Goal: Task Accomplishment & Management: Manage account settings

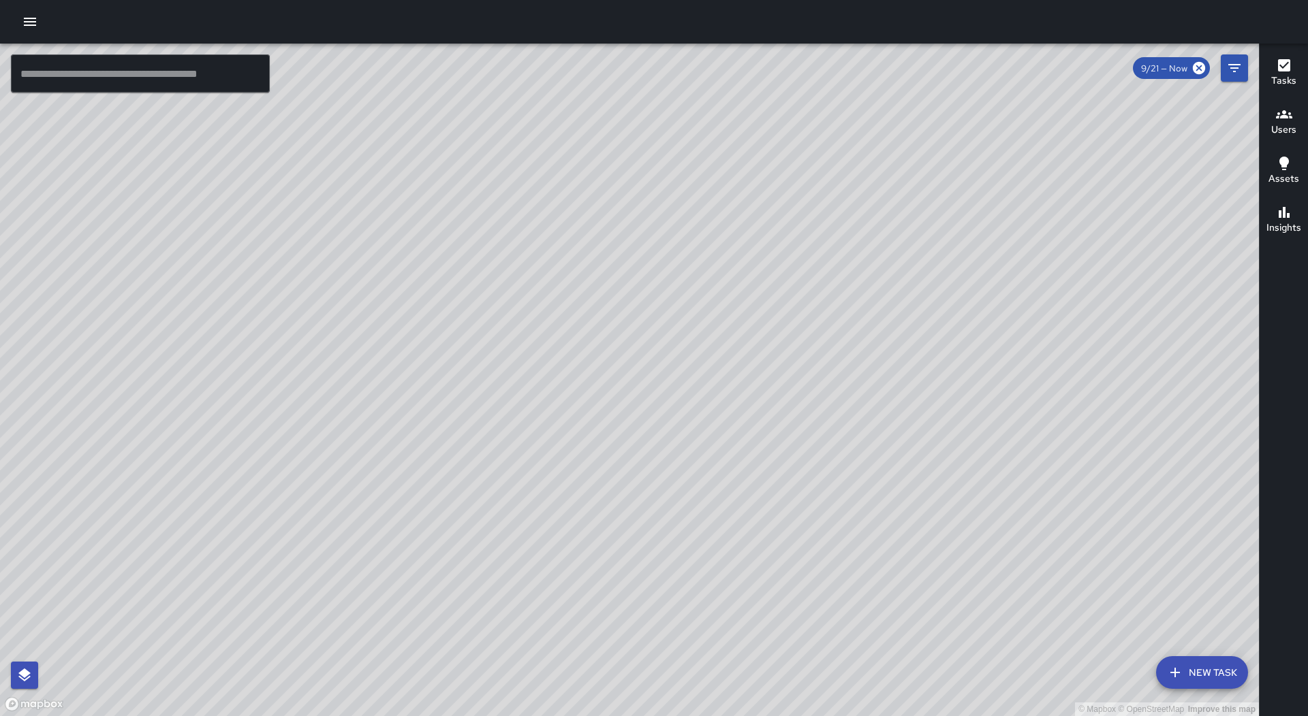
click at [25, 20] on icon "button" at bounding box center [30, 22] width 16 height 16
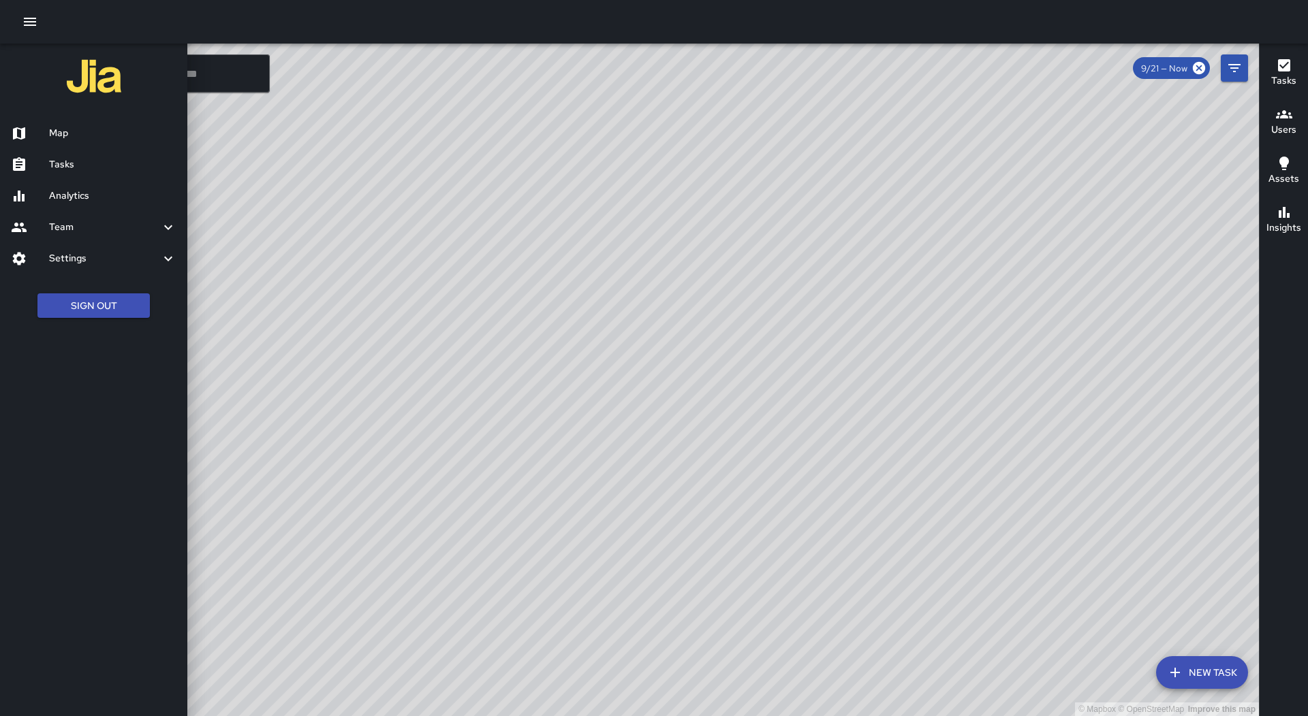
click at [114, 183] on div "Analytics" at bounding box center [93, 195] width 187 height 31
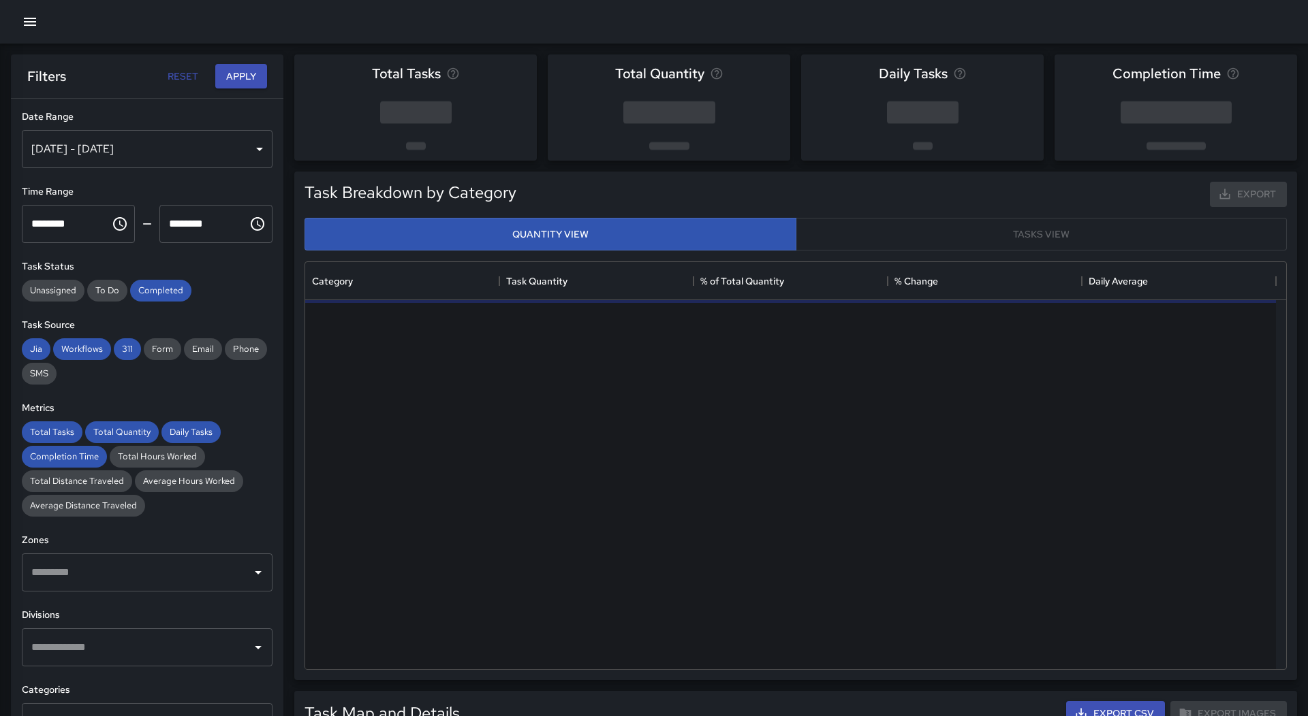
click at [35, 31] on button "button" at bounding box center [29, 21] width 27 height 27
click at [33, 27] on icon "button" at bounding box center [30, 22] width 16 height 16
click at [22, 15] on icon "button" at bounding box center [30, 22] width 16 height 16
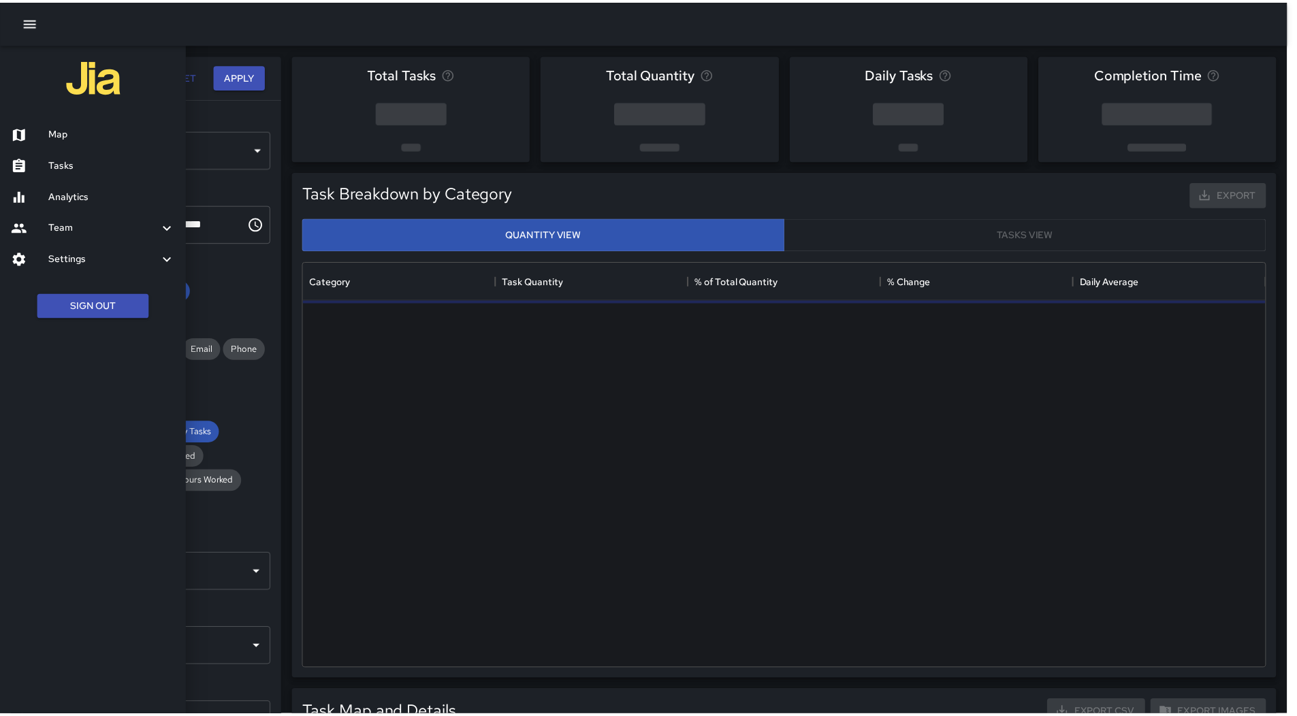
scroll to position [397, 960]
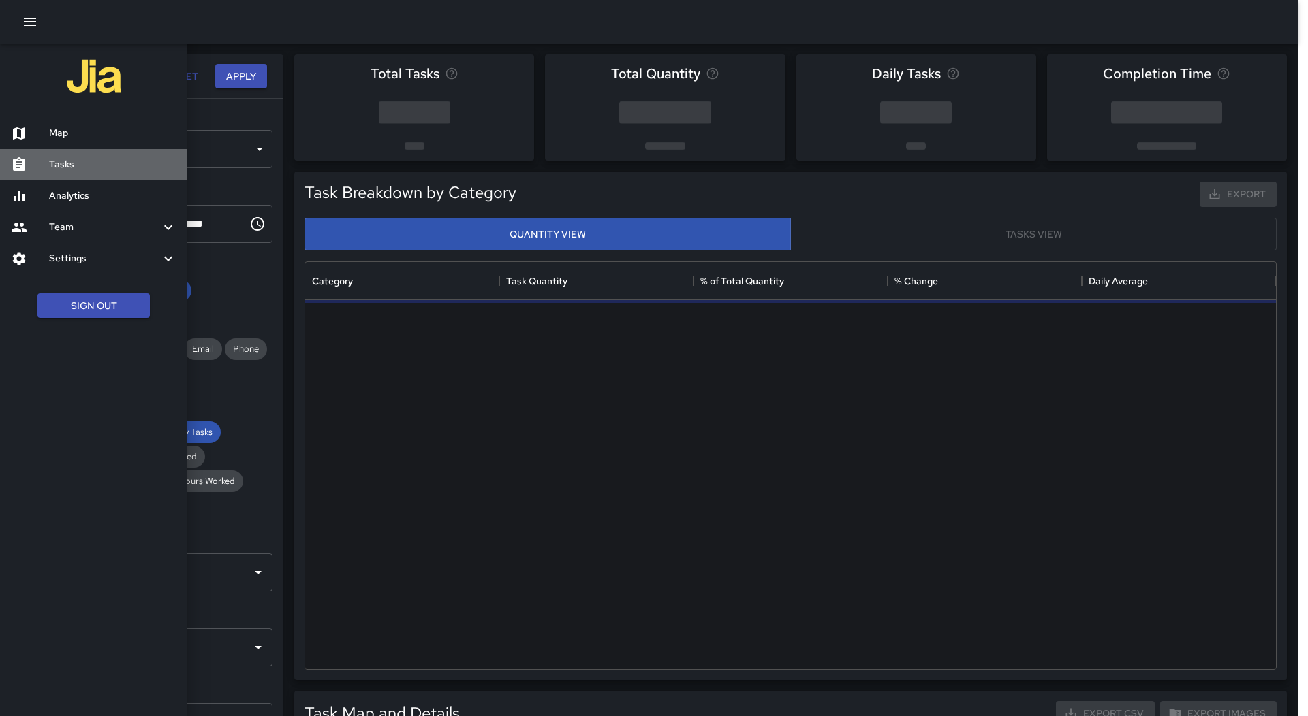
click at [74, 157] on h6 "Tasks" at bounding box center [112, 164] width 127 height 15
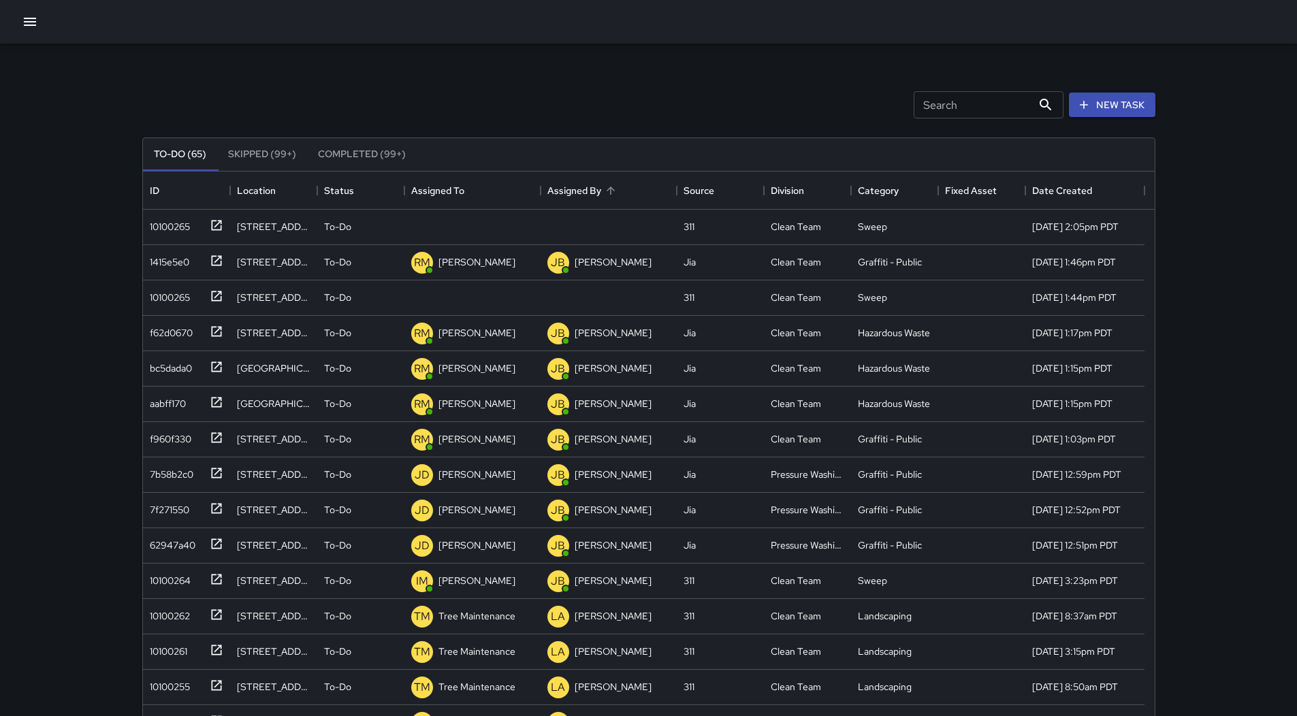
scroll to position [567, 1002]
click at [494, 180] on div "Assigned To" at bounding box center [472, 191] width 123 height 38
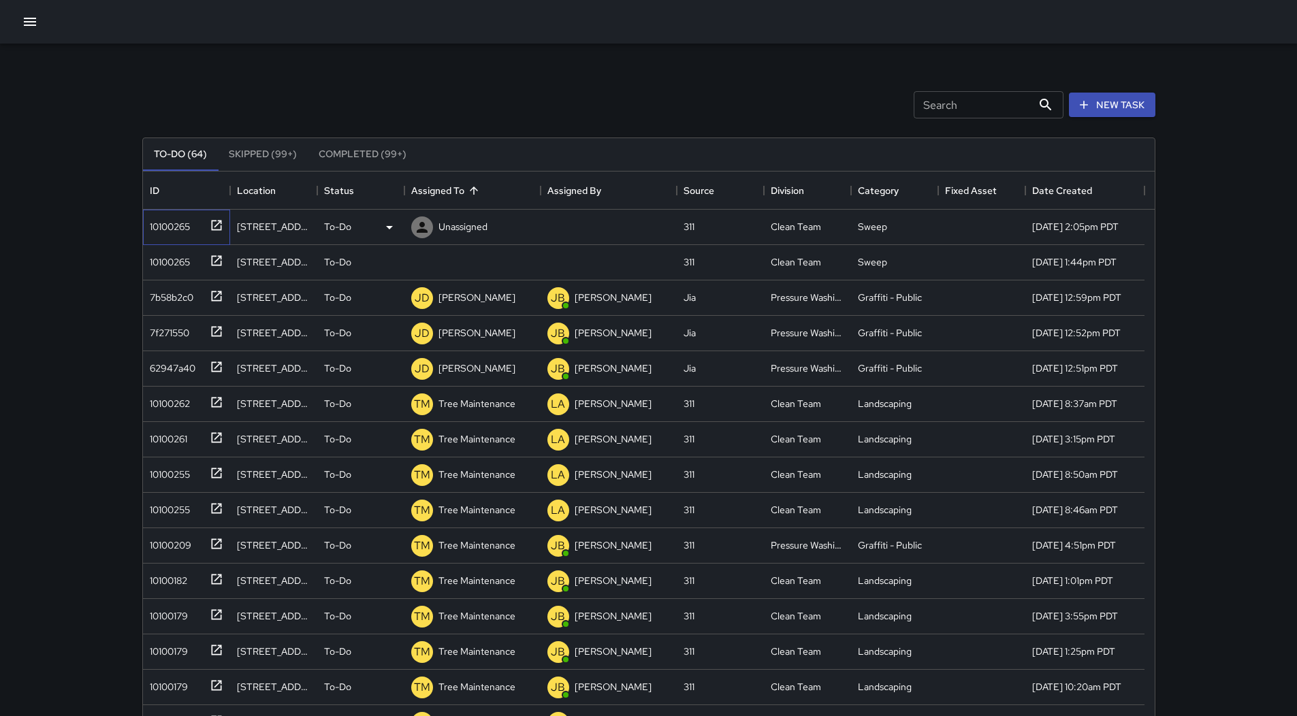
click at [174, 212] on div "10100265" at bounding box center [186, 227] width 87 height 35
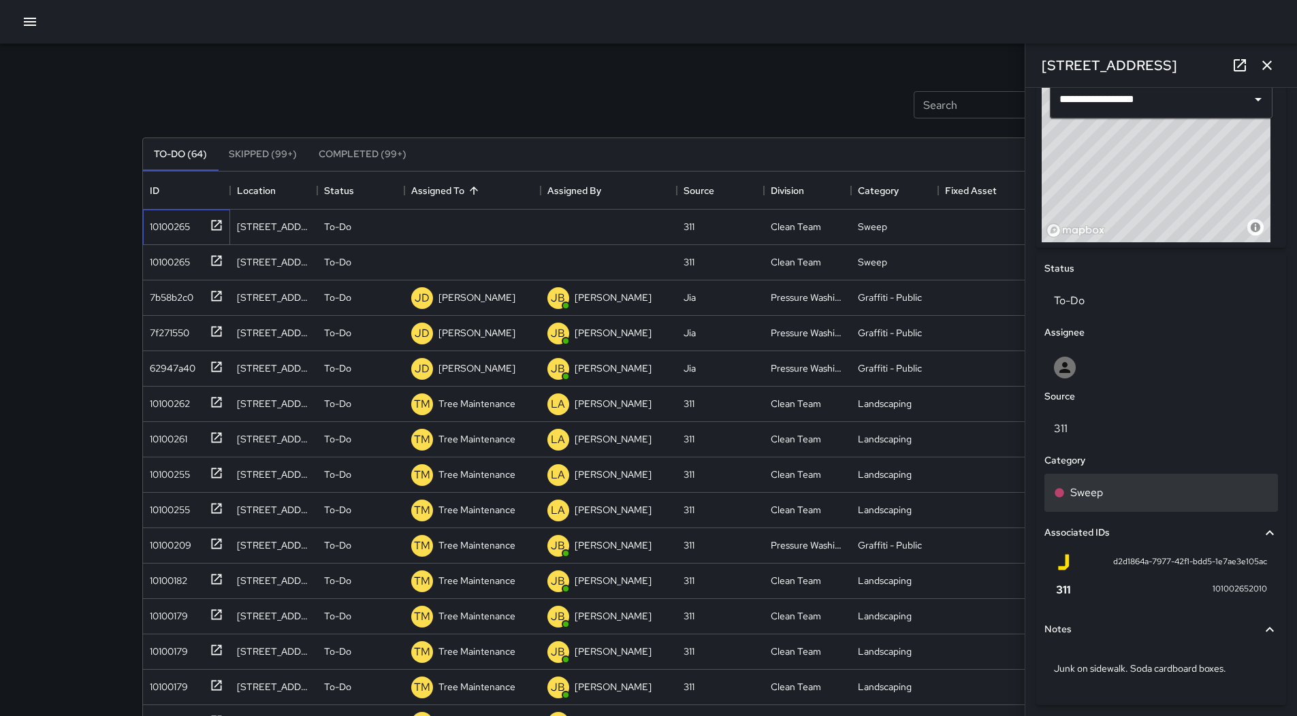
scroll to position [508, 0]
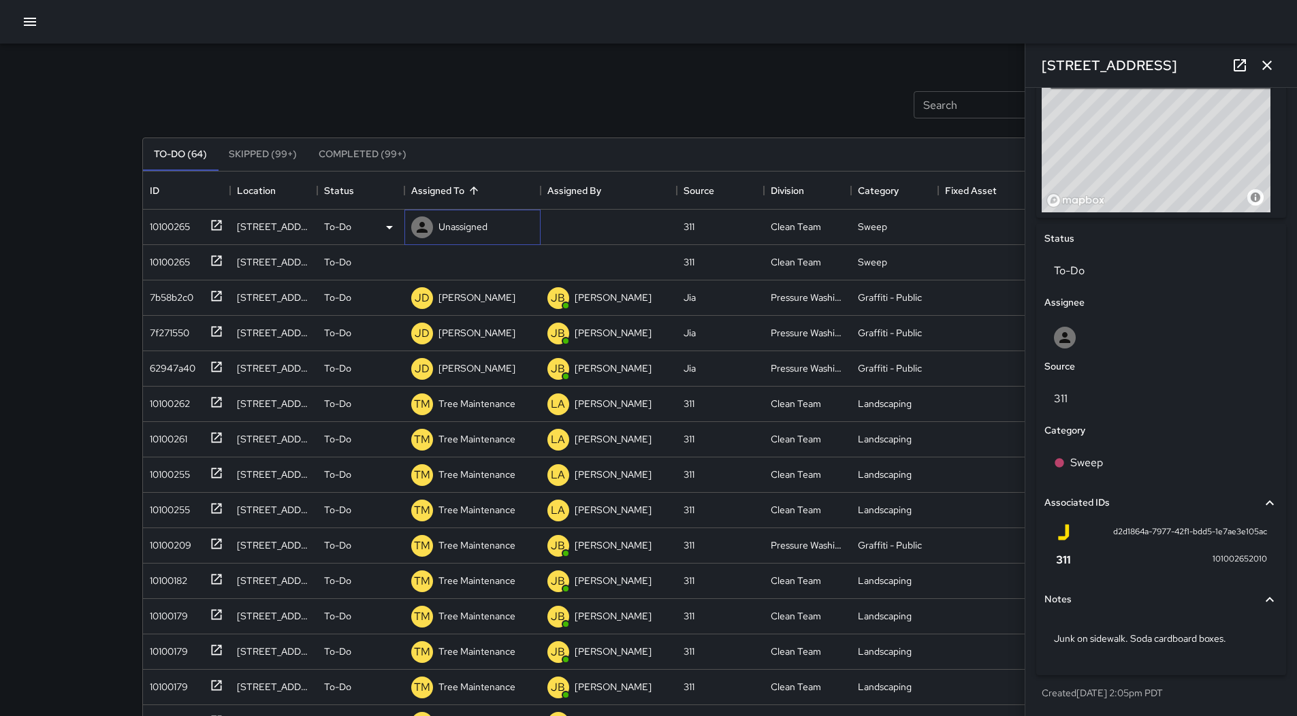
click at [463, 228] on p "Unassigned" at bounding box center [463, 227] width 49 height 14
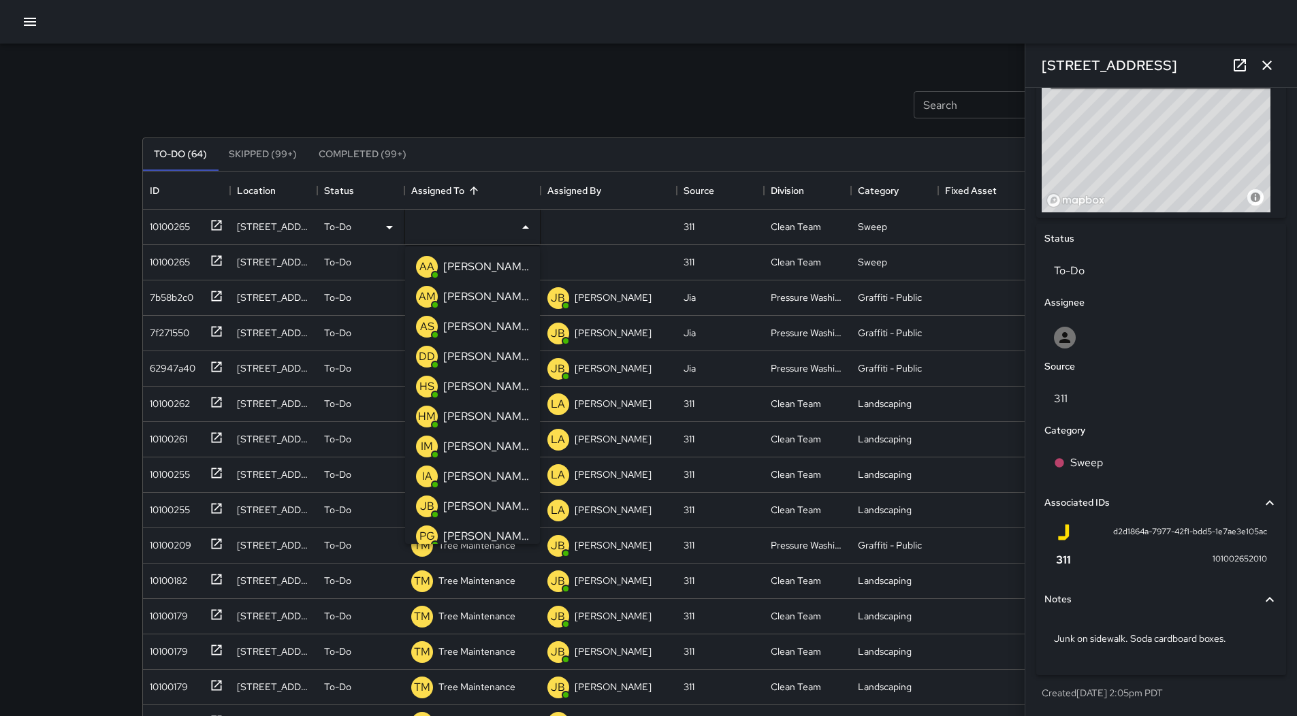
click at [481, 323] on p "[PERSON_NAME]" at bounding box center [486, 327] width 86 height 16
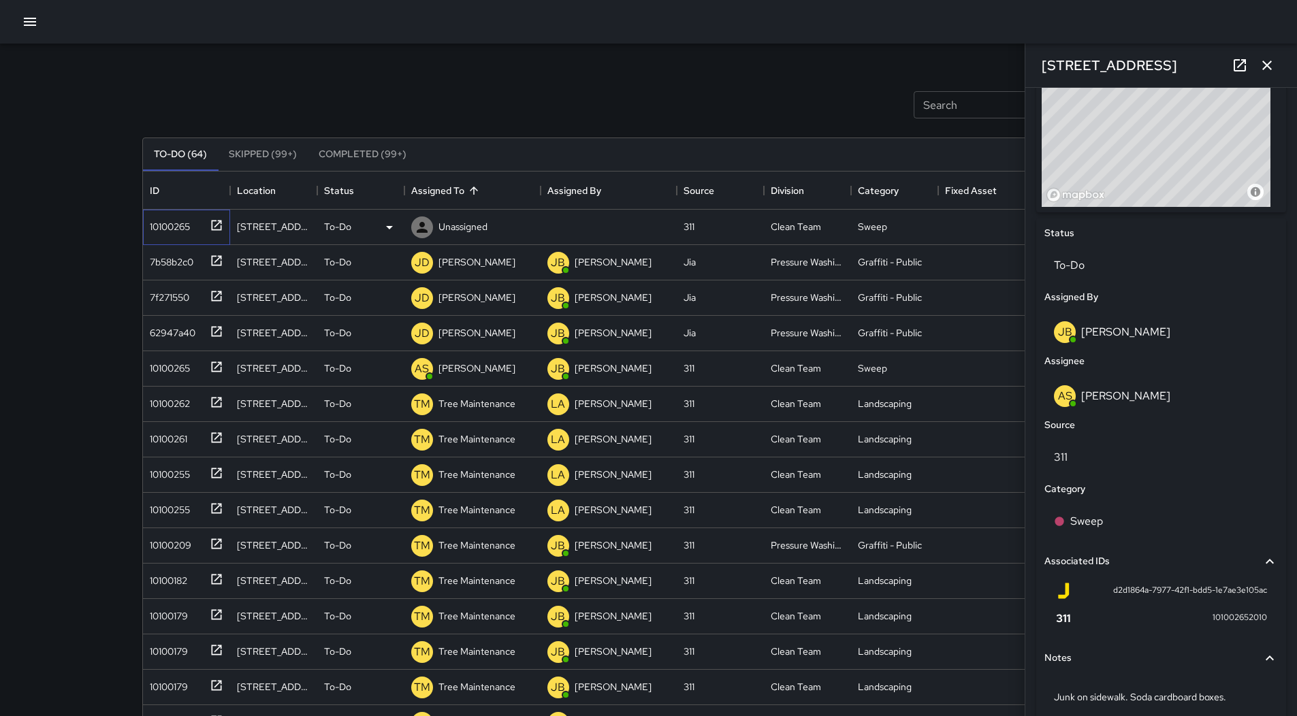
click at [188, 219] on div "10100265" at bounding box center [167, 224] width 46 height 19
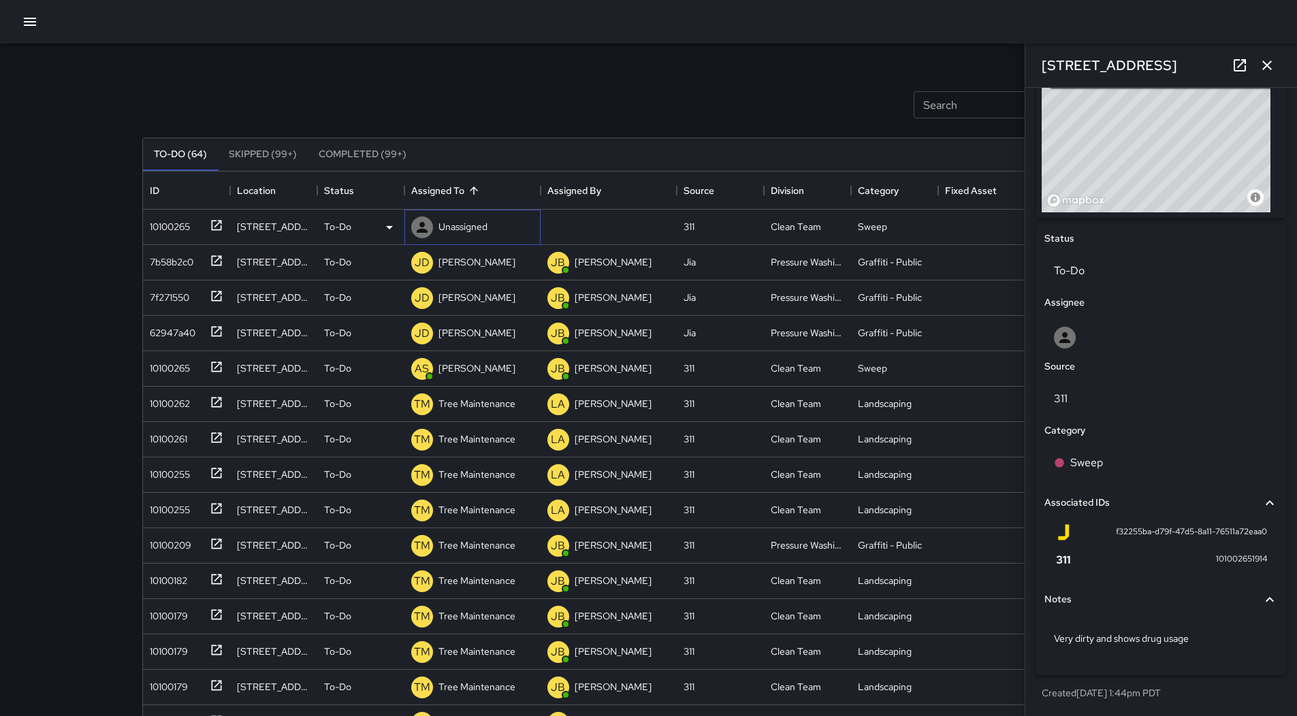
click at [461, 230] on p "Unassigned" at bounding box center [463, 227] width 49 height 14
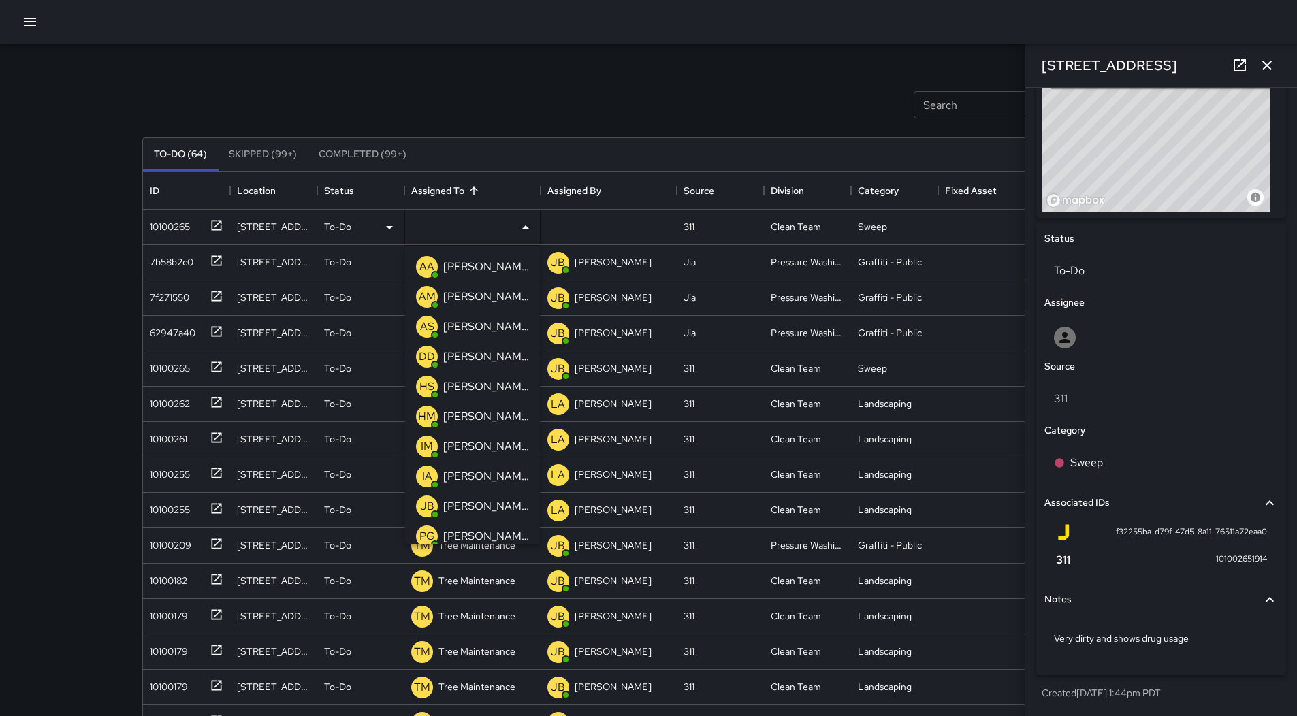
drag, startPoint x: 471, startPoint y: 332, endPoint x: 397, endPoint y: 322, distance: 74.2
click at [469, 332] on p "[PERSON_NAME]" at bounding box center [486, 327] width 86 height 16
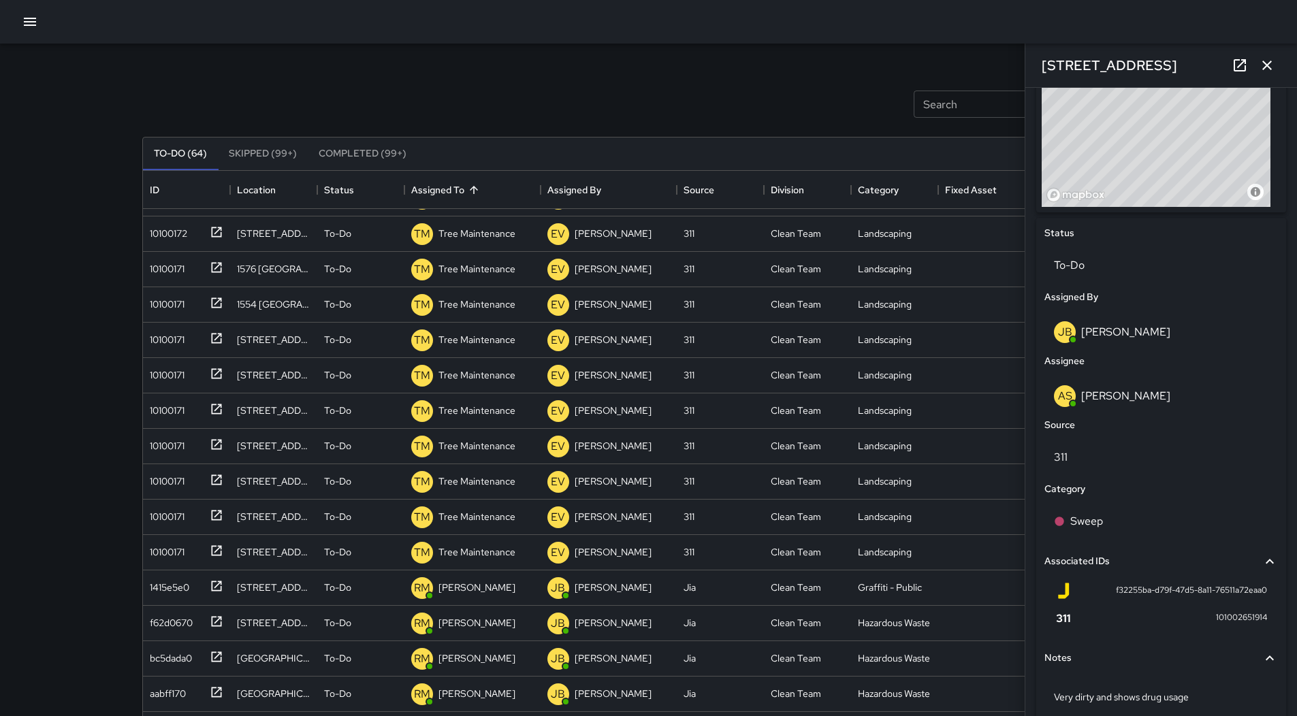
scroll to position [0, 0]
click at [39, 32] on div at bounding box center [648, 22] width 1297 height 44
click at [37, 30] on button "button" at bounding box center [29, 21] width 27 height 27
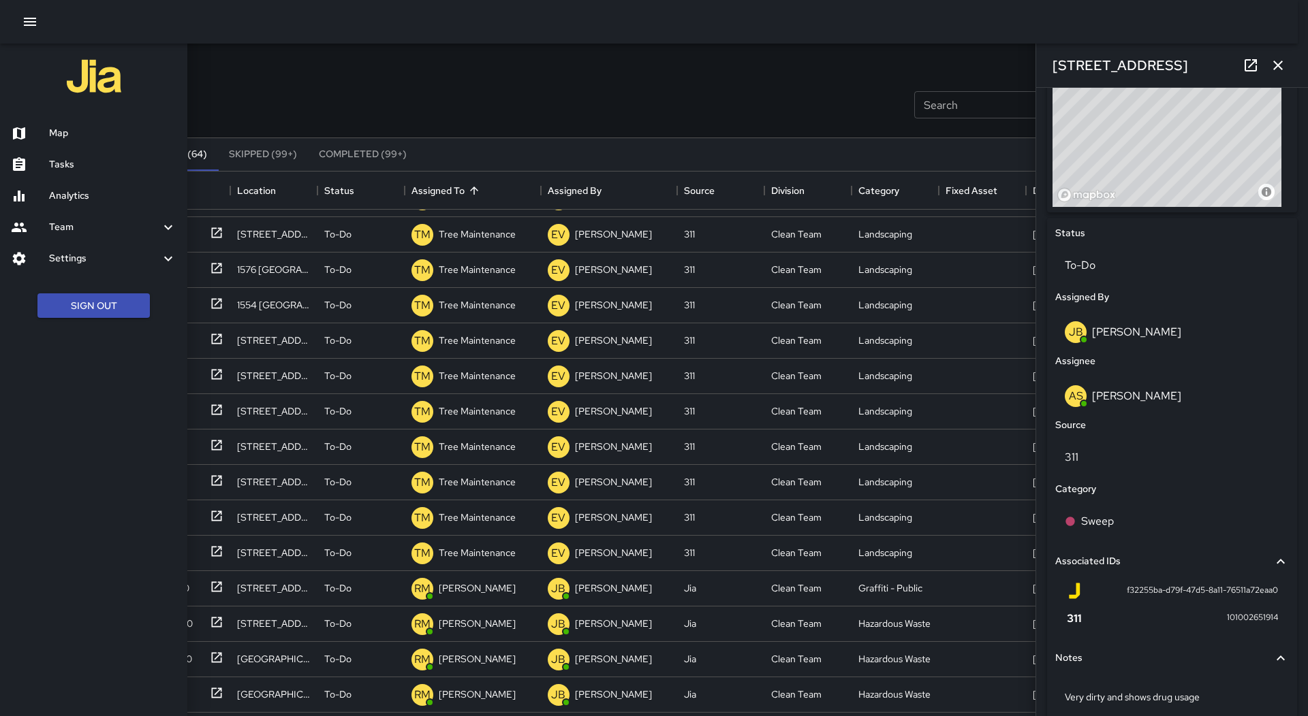
click at [76, 134] on h6 "Map" at bounding box center [112, 133] width 127 height 15
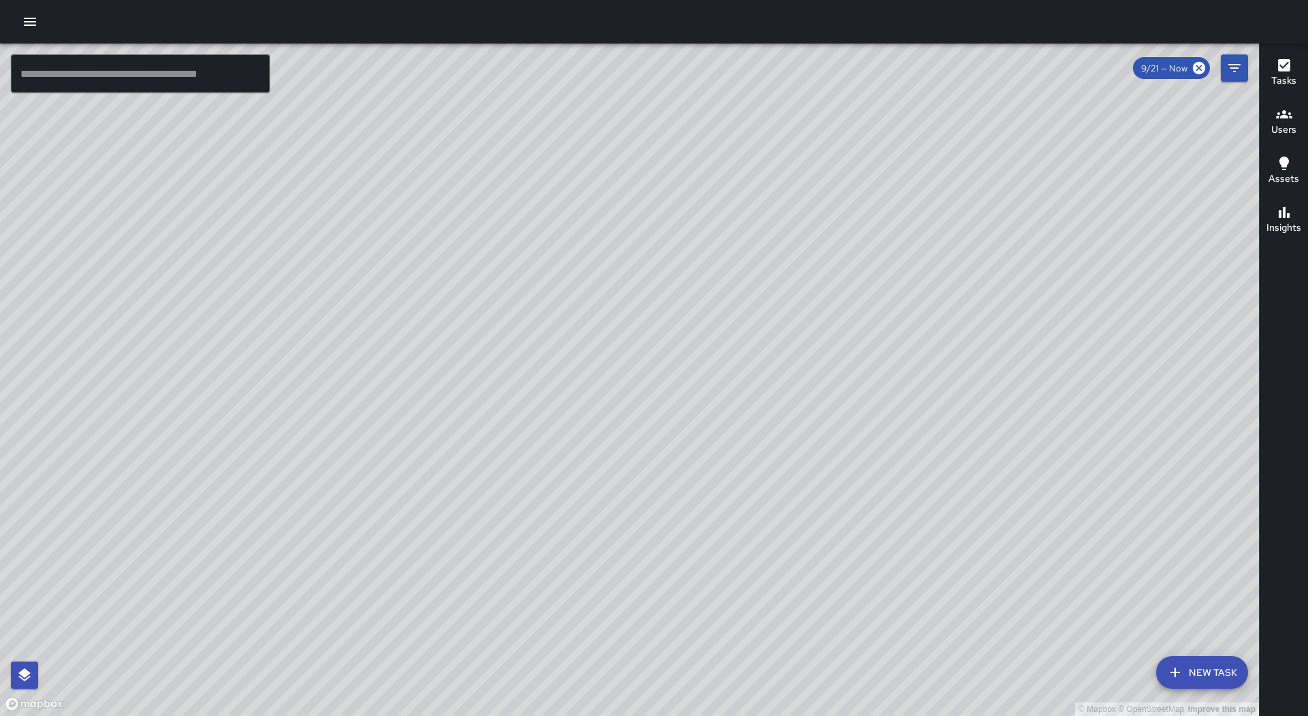
click at [871, 413] on div "© Mapbox © OpenStreetMap Improve this map" at bounding box center [629, 380] width 1259 height 673
drag, startPoint x: 738, startPoint y: 560, endPoint x: 834, endPoint y: 425, distance: 166.1
click at [834, 425] on div "© Mapbox © OpenStreetMap Improve this map" at bounding box center [629, 380] width 1259 height 673
drag, startPoint x: 36, startPoint y: 20, endPoint x: 36, endPoint y: 36, distance: 16.3
click at [36, 20] on icon "button" at bounding box center [30, 22] width 16 height 16
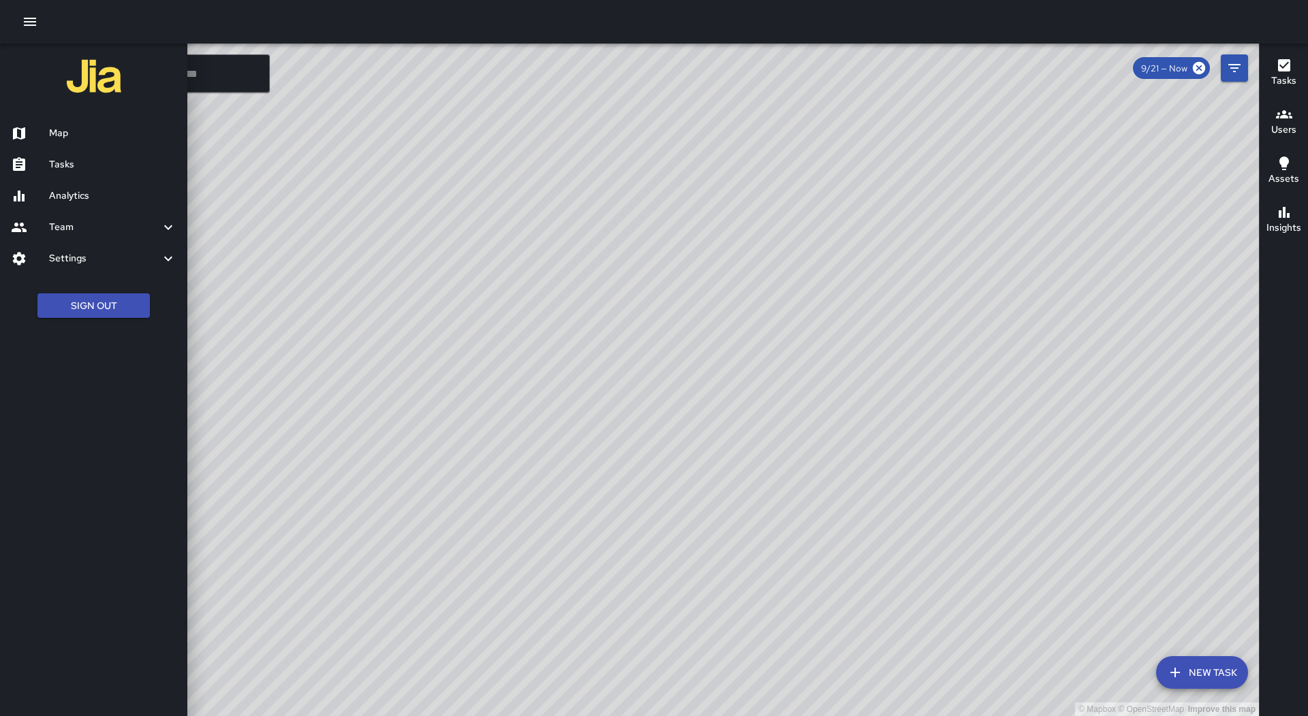
click at [95, 161] on h6 "Tasks" at bounding box center [112, 164] width 127 height 15
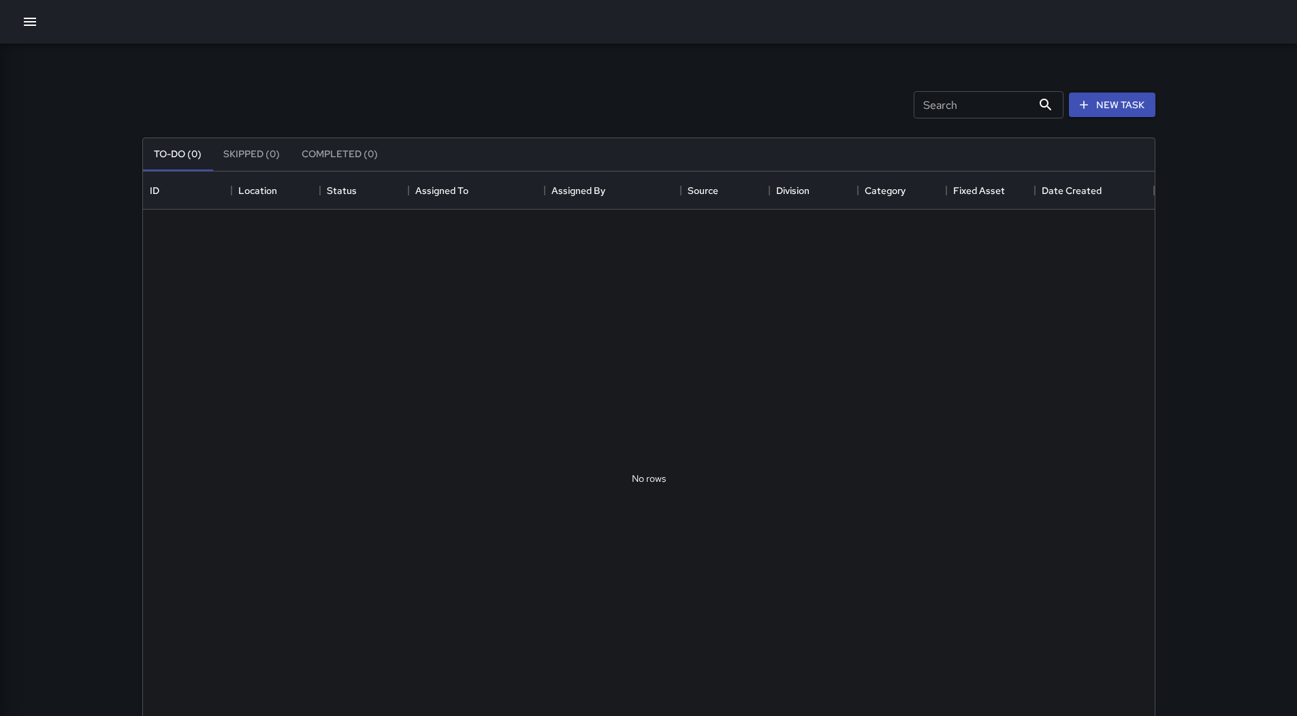
scroll to position [567, 1002]
